Goal: Navigation & Orientation: Find specific page/section

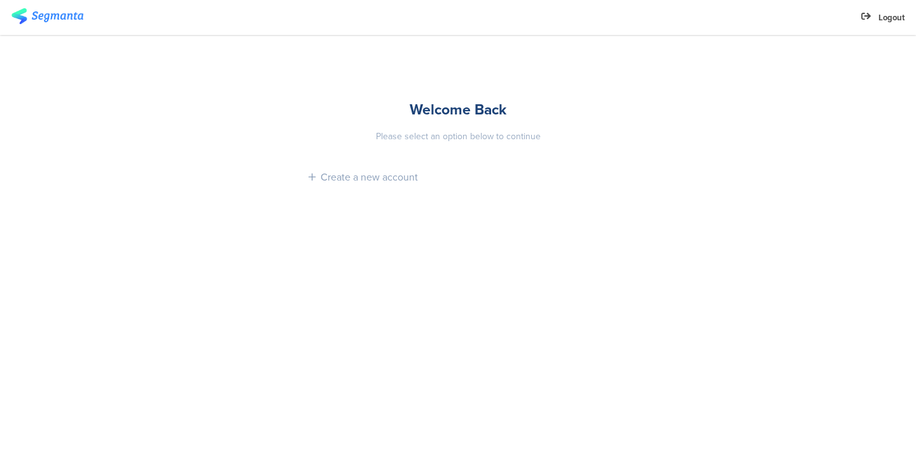
click at [460, 116] on div "Welcome Back" at bounding box center [457, 110] width 299 height 22
click at [459, 141] on div "Please select an option below to continue" at bounding box center [457, 136] width 299 height 13
click at [382, 181] on div "Create a new account" at bounding box center [369, 177] width 97 height 15
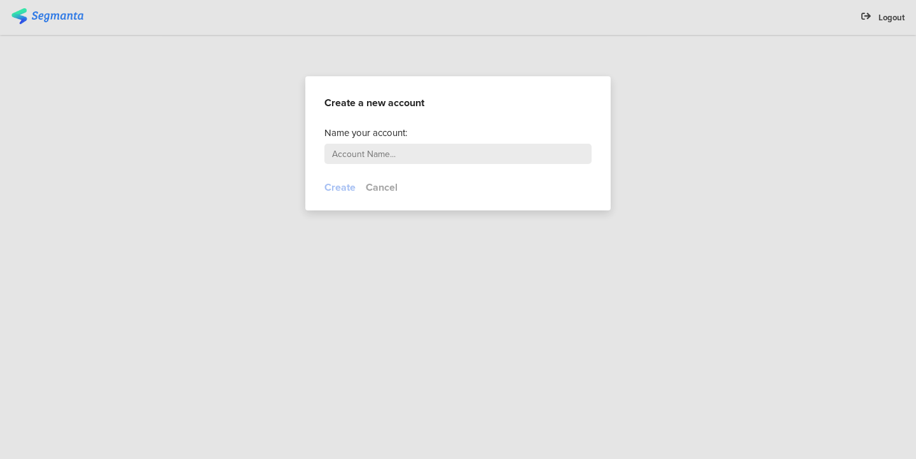
click at [382, 189] on button "Cancel" at bounding box center [382, 187] width 32 height 15
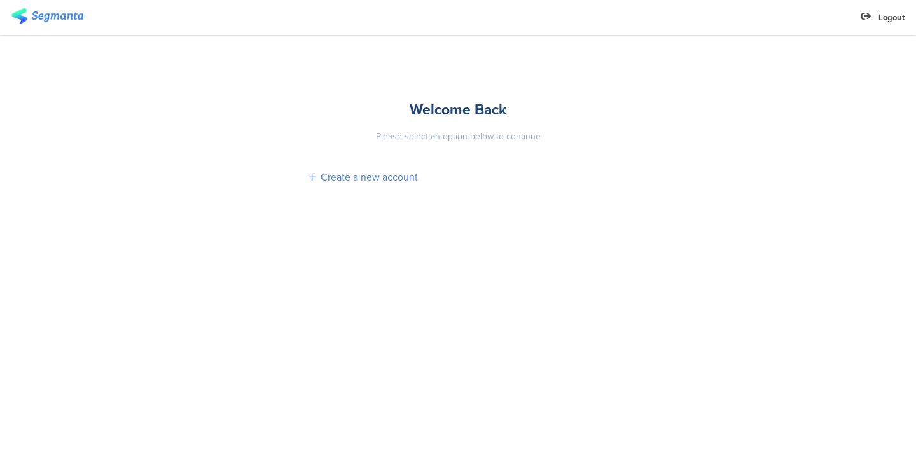
click at [387, 179] on div "Create a new account" at bounding box center [369, 177] width 97 height 15
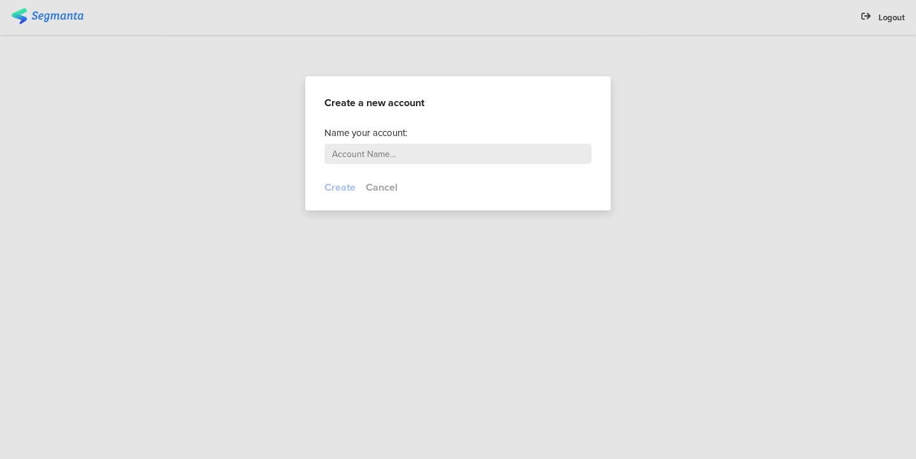
click at [395, 188] on button "Cancel" at bounding box center [382, 187] width 32 height 15
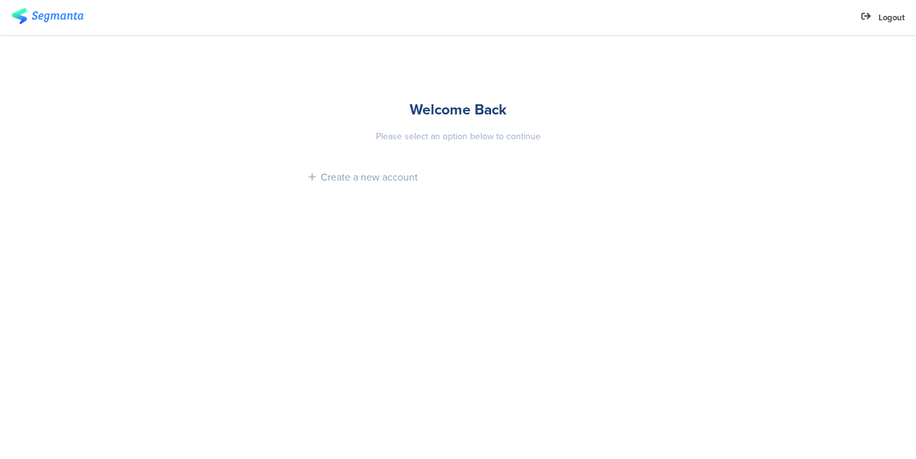
click at [60, 15] on img at bounding box center [47, 16] width 72 height 16
click at [19, 18] on img at bounding box center [47, 16] width 72 height 16
click at [861, 17] on icon at bounding box center [866, 17] width 10 height 12
click at [437, 134] on div "Please select an option below to continue" at bounding box center [457, 136] width 299 height 13
click at [43, 16] on img at bounding box center [47, 16] width 72 height 16
